Goal: Find specific page/section: Find specific page/section

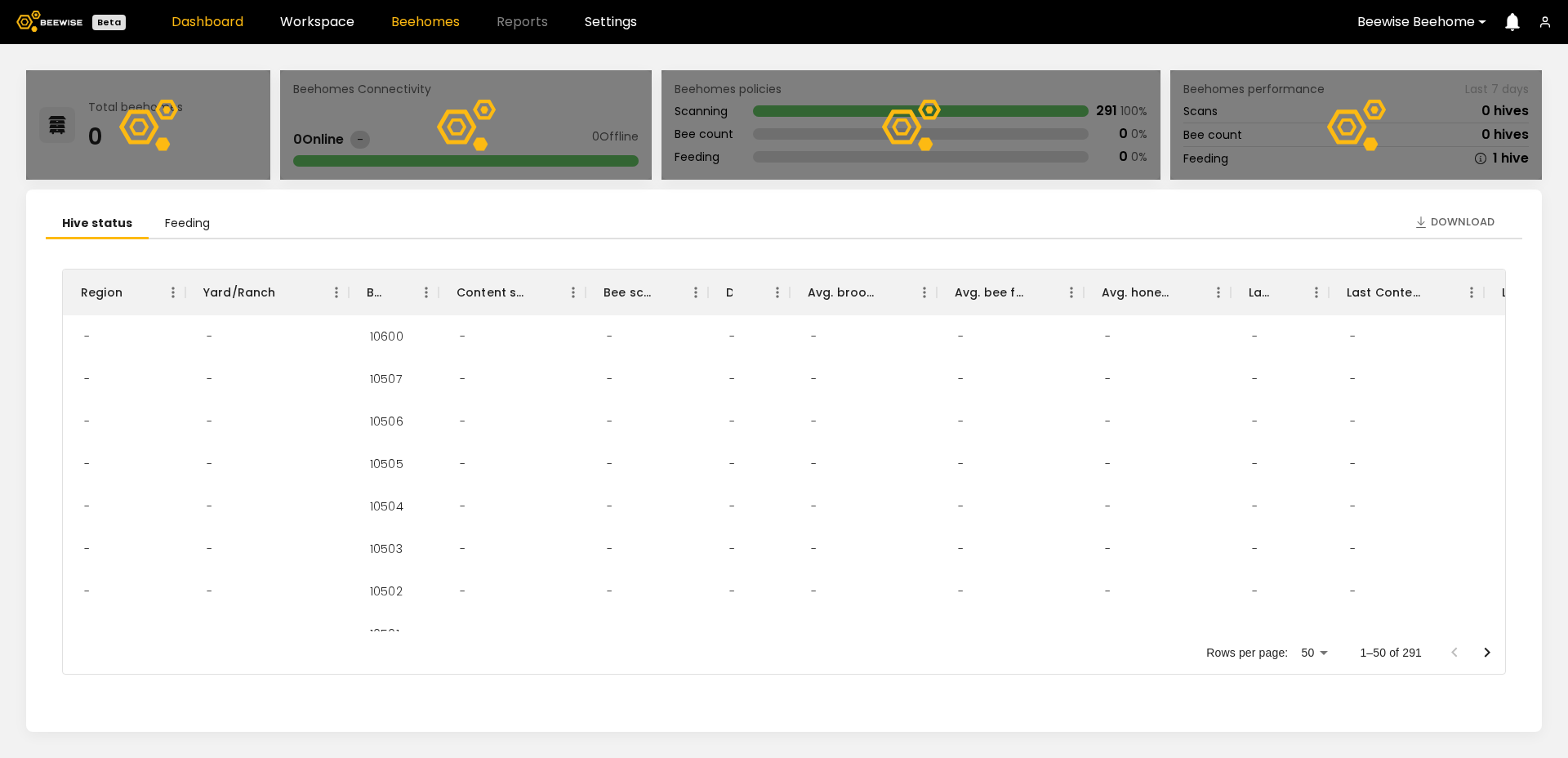
click at [431, 18] on link "Beehomes" at bounding box center [425, 22] width 68 height 13
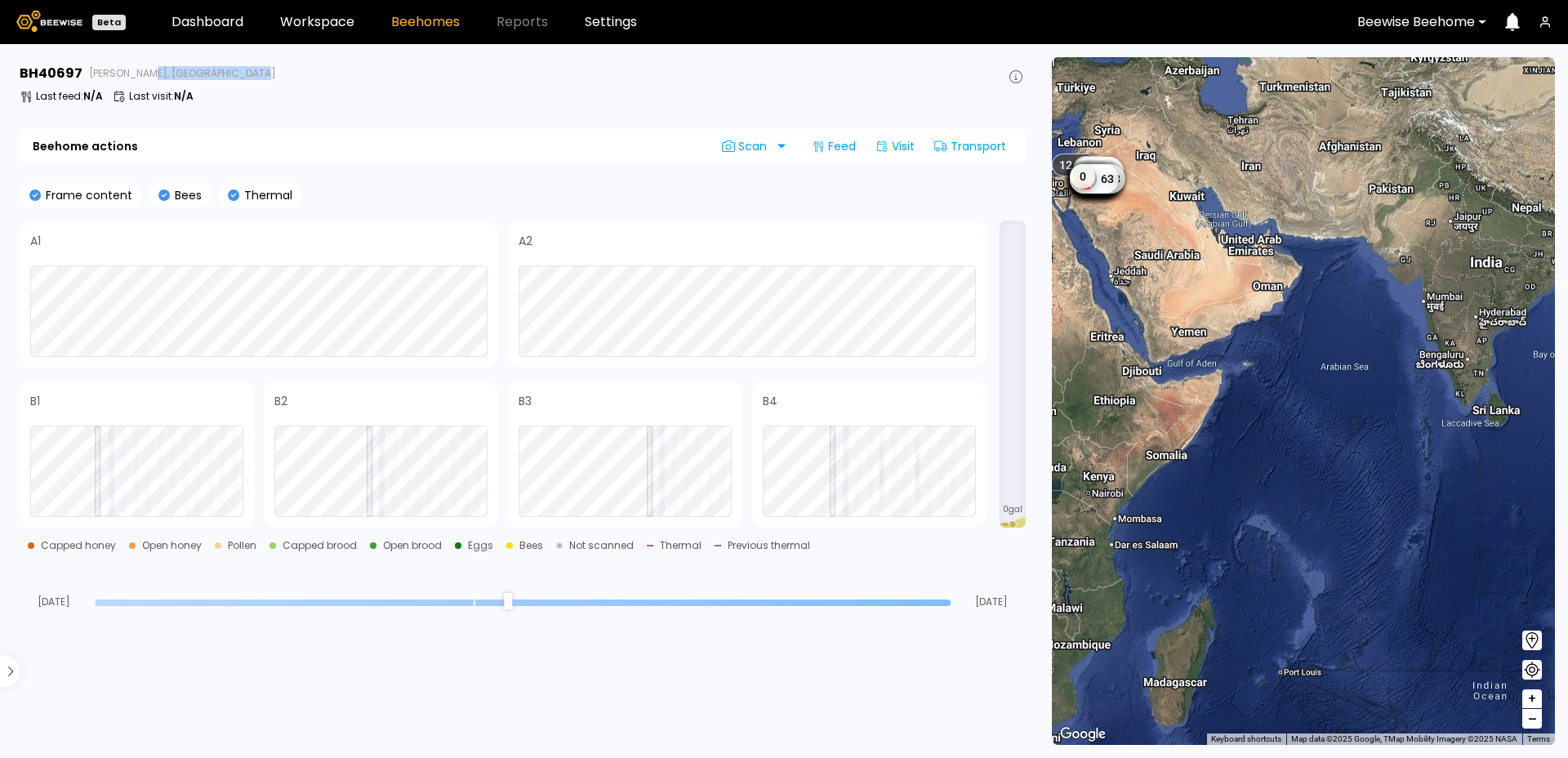
drag, startPoint x: 248, startPoint y: 77, endPoint x: 141, endPoint y: 74, distance: 107.0
click at [141, 74] on div "BH 40697 Rashid Rd, United Arab Emirates" at bounding box center [522, 73] width 1006 height 20
copy span "United Arab Emirates"
